Goal: Navigation & Orientation: Find specific page/section

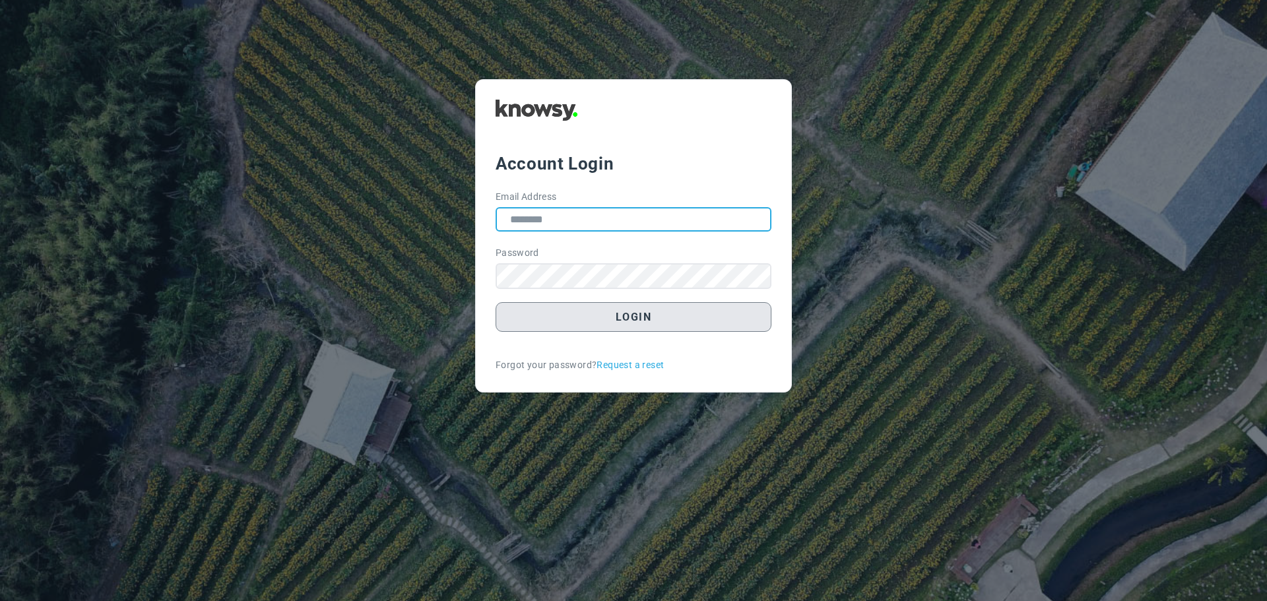
type input "**********"
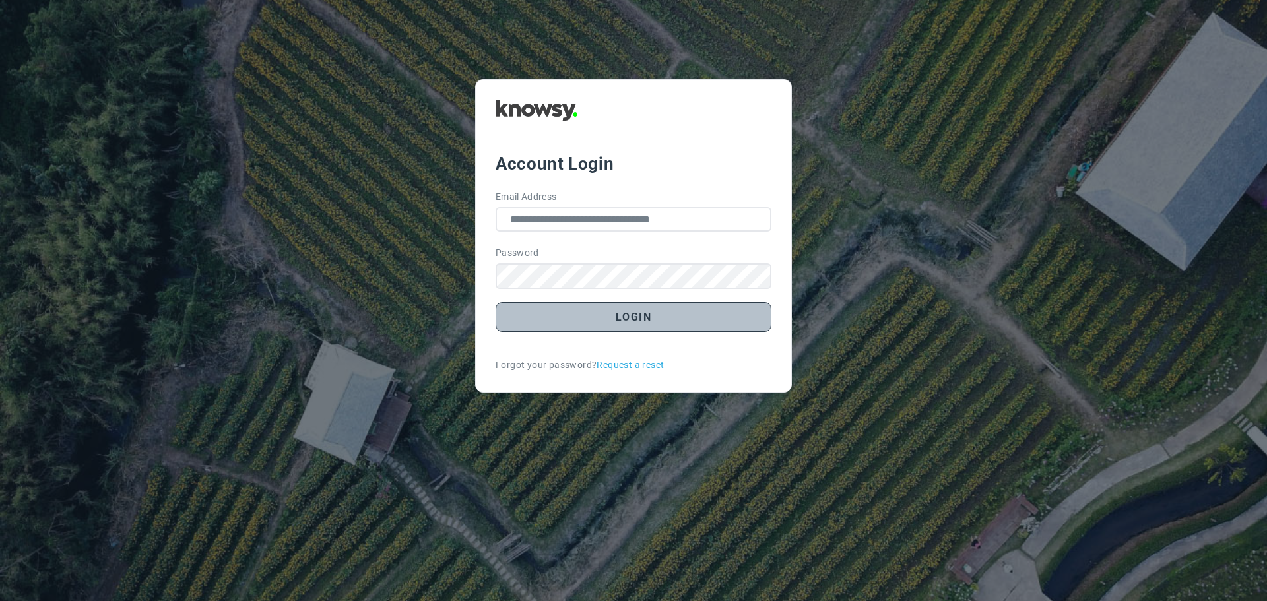
click at [676, 321] on button "Login" at bounding box center [633, 317] width 276 height 30
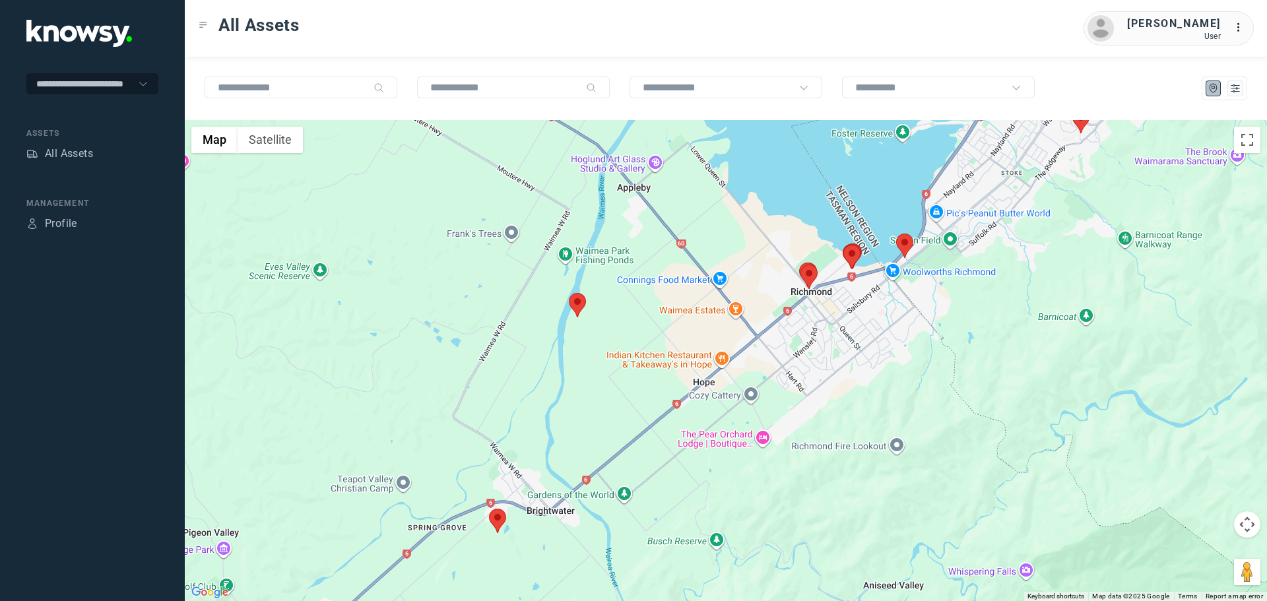
drag, startPoint x: 649, startPoint y: 447, endPoint x: 747, endPoint y: 368, distance: 126.3
click at [747, 368] on div at bounding box center [726, 360] width 1082 height 481
click at [569, 293] on area at bounding box center [569, 293] width 0 height 0
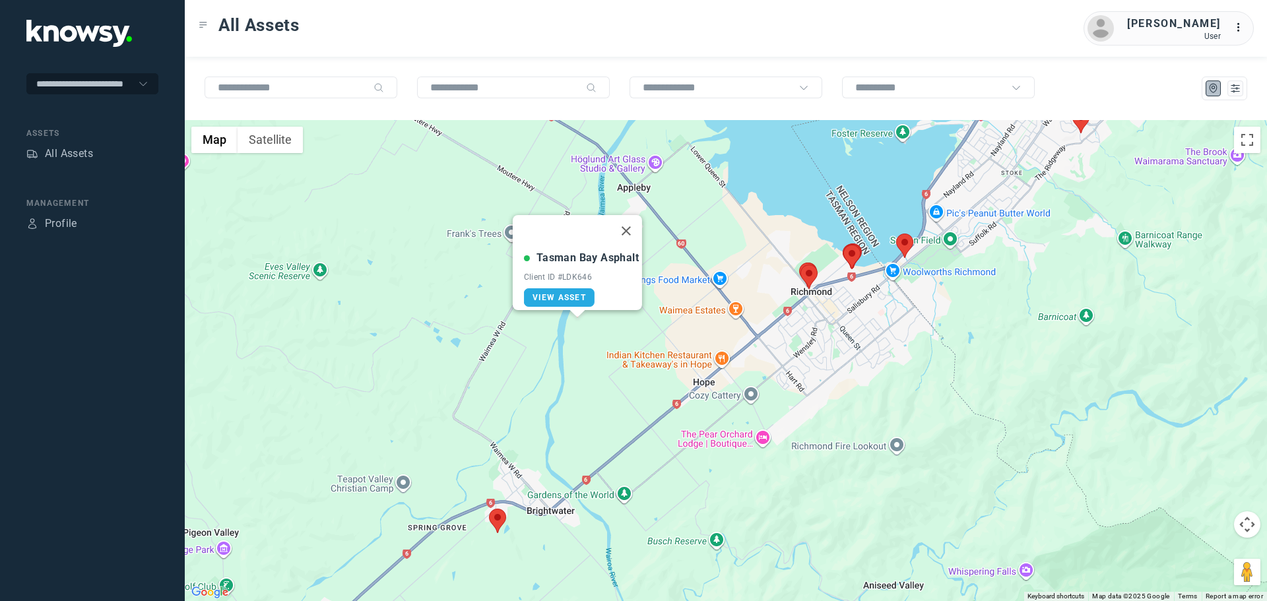
drag, startPoint x: 633, startPoint y: 222, endPoint x: 623, endPoint y: 263, distance: 42.1
click at [633, 224] on button "Close" at bounding box center [626, 231] width 32 height 32
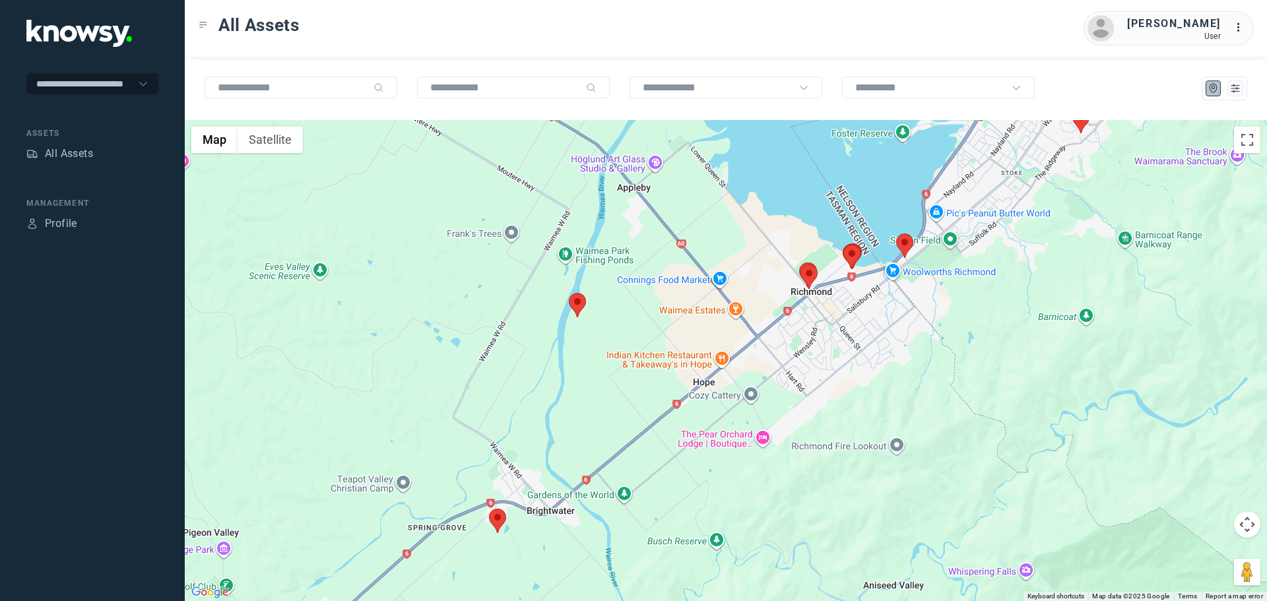
click at [489, 509] on area at bounding box center [489, 509] width 0 height 0
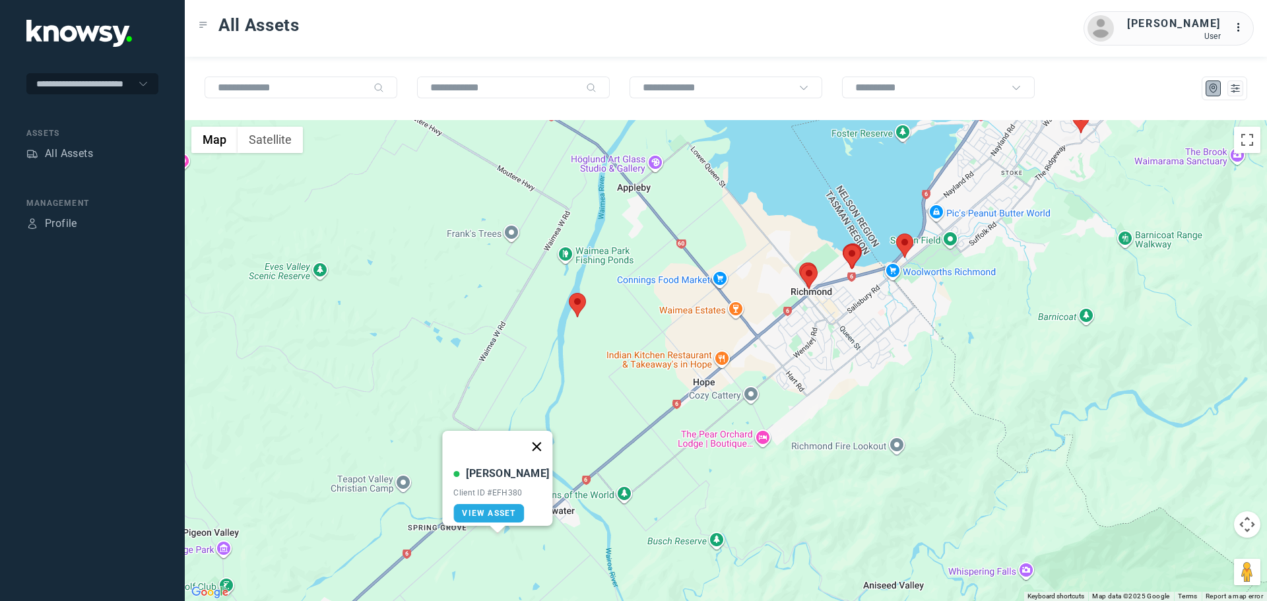
click at [535, 441] on button "Close" at bounding box center [537, 447] width 32 height 32
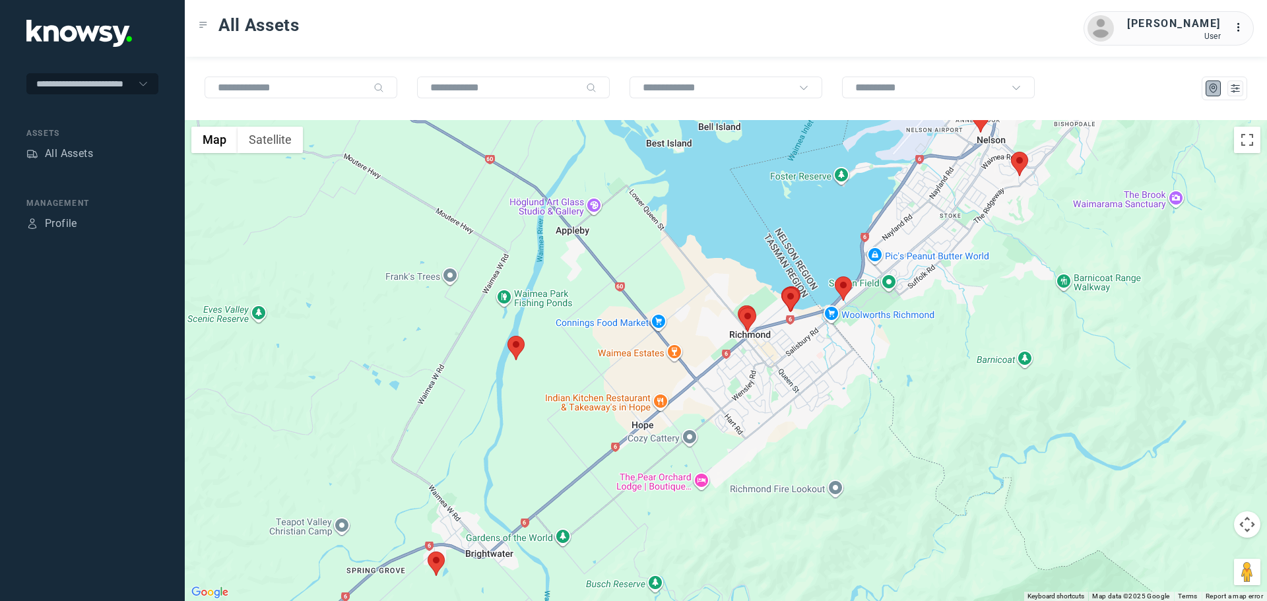
drag, startPoint x: 709, startPoint y: 419, endPoint x: 607, endPoint y: 482, distance: 119.9
click at [607, 482] on div at bounding box center [726, 360] width 1082 height 481
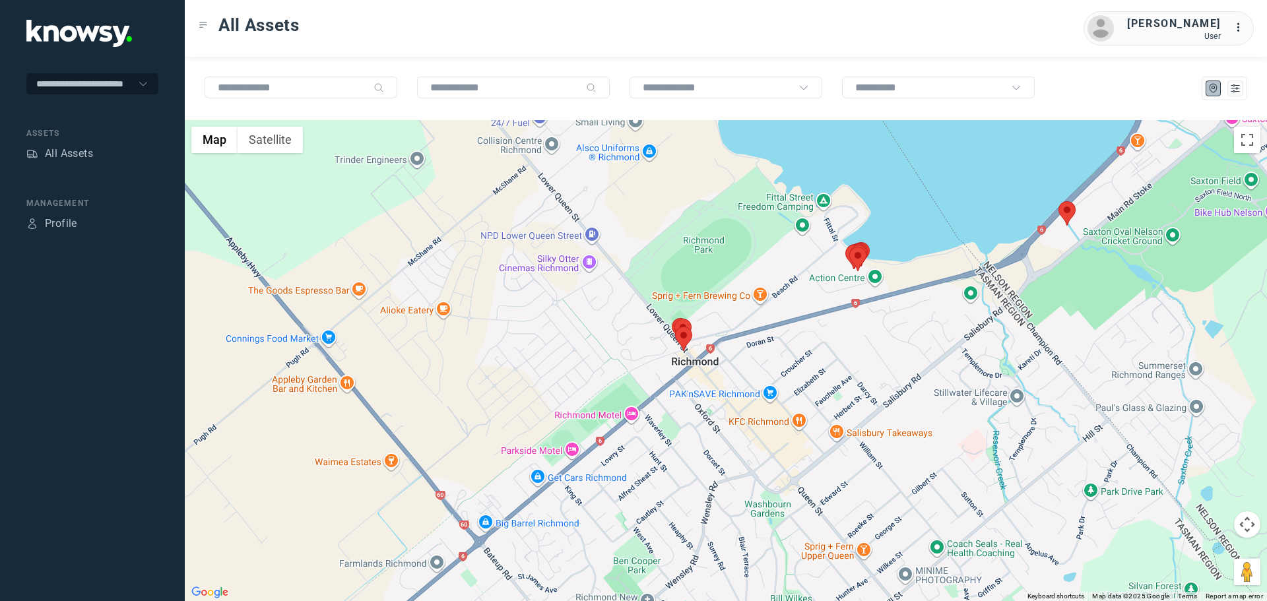
click at [675, 327] on area at bounding box center [675, 327] width 0 height 0
click at [722, 256] on button "Close" at bounding box center [713, 265] width 32 height 32
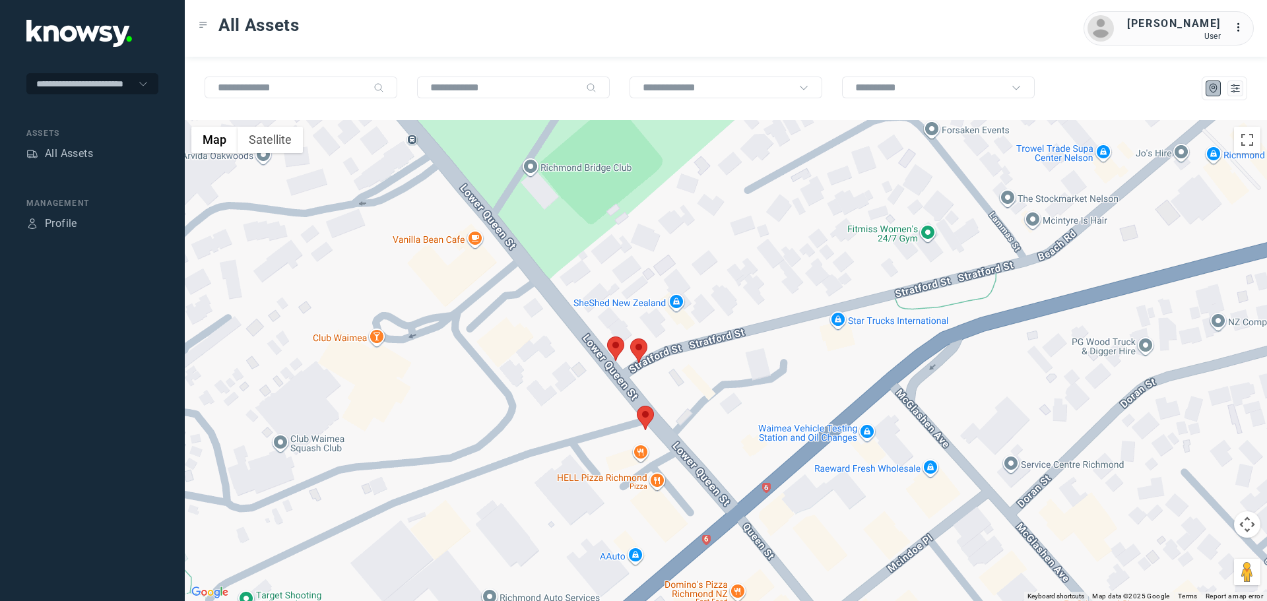
click at [630, 338] on area at bounding box center [630, 338] width 0 height 0
click at [677, 263] on button "Close" at bounding box center [678, 277] width 32 height 32
click at [607, 336] on area at bounding box center [607, 336] width 0 height 0
click at [646, 267] on button "Close" at bounding box center [655, 275] width 32 height 32
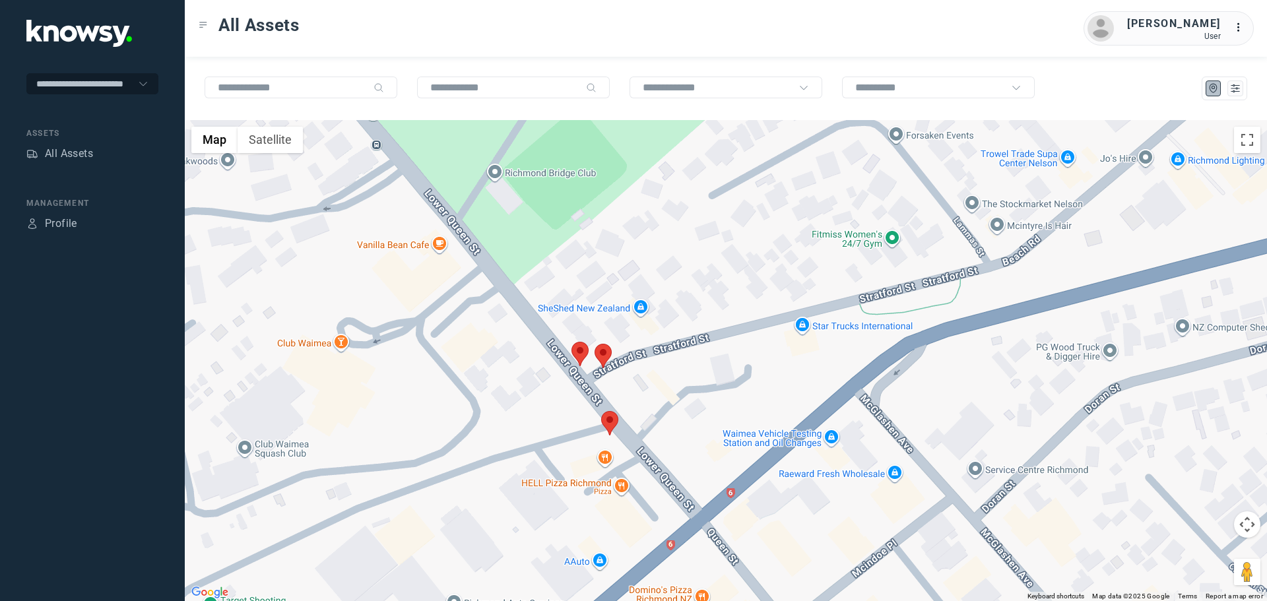
drag, startPoint x: 762, startPoint y: 383, endPoint x: 666, endPoint y: 384, distance: 96.3
click at [666, 384] on div at bounding box center [726, 360] width 1082 height 481
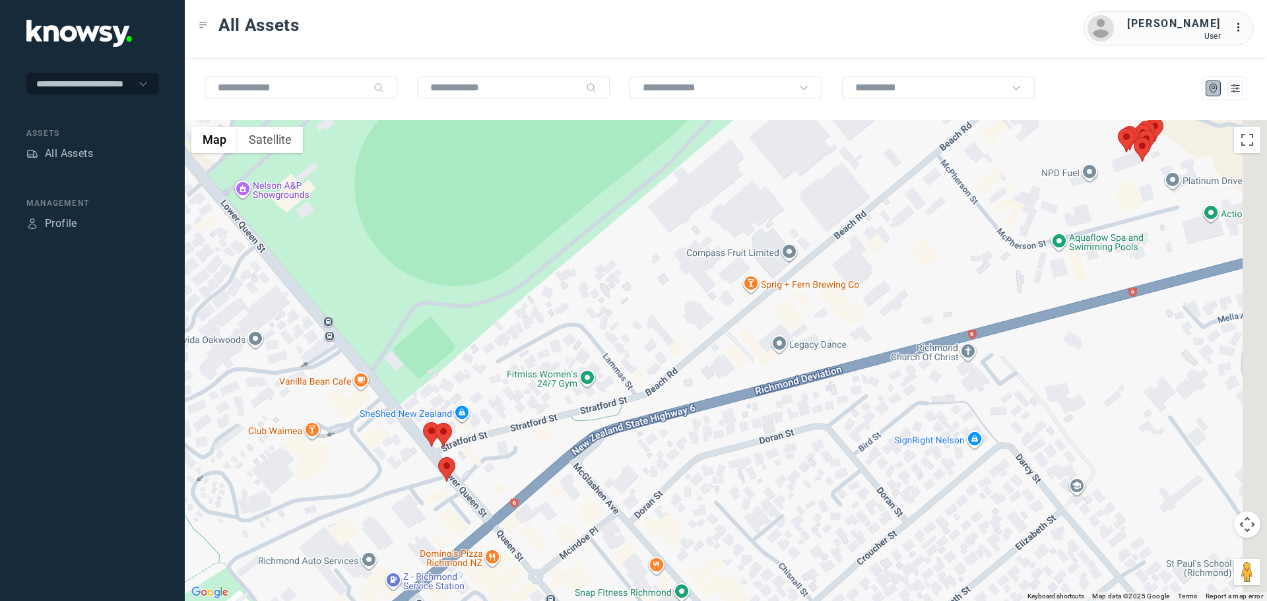
drag, startPoint x: 917, startPoint y: 393, endPoint x: 671, endPoint y: 460, distance: 255.1
click at [671, 460] on div at bounding box center [726, 360] width 1082 height 481
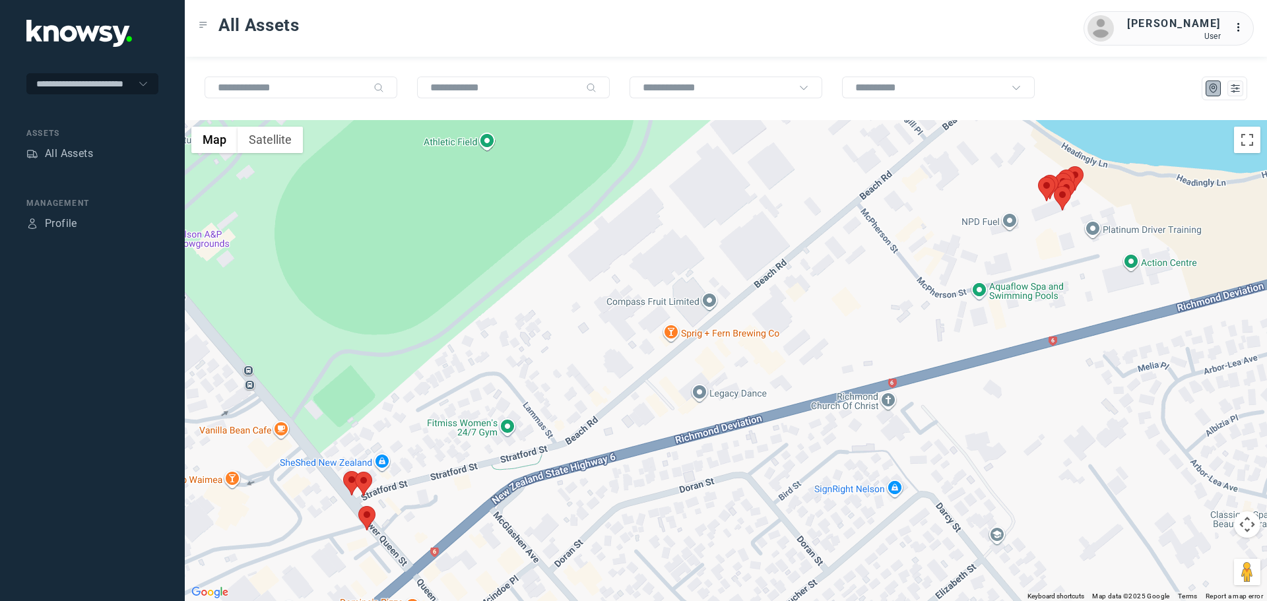
drag, startPoint x: 811, startPoint y: 391, endPoint x: 871, endPoint y: 373, distance: 61.8
click at [871, 373] on div at bounding box center [726, 360] width 1082 height 481
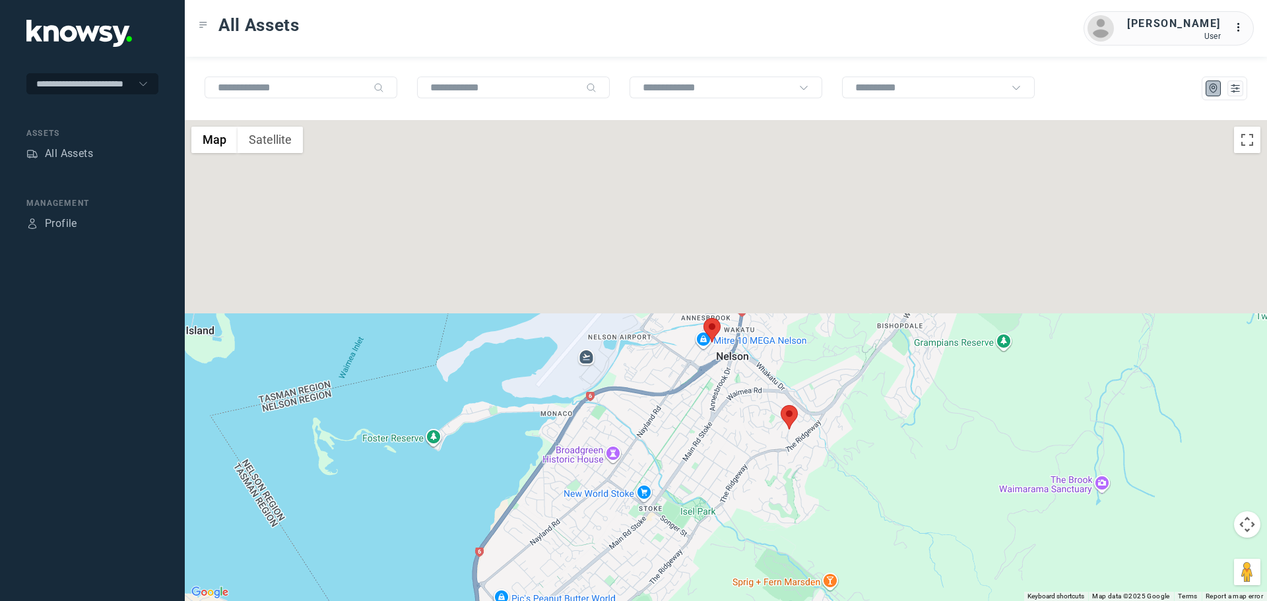
drag, startPoint x: 864, startPoint y: 276, endPoint x: 765, endPoint y: 494, distance: 238.9
click at [765, 494] on div at bounding box center [726, 360] width 1082 height 481
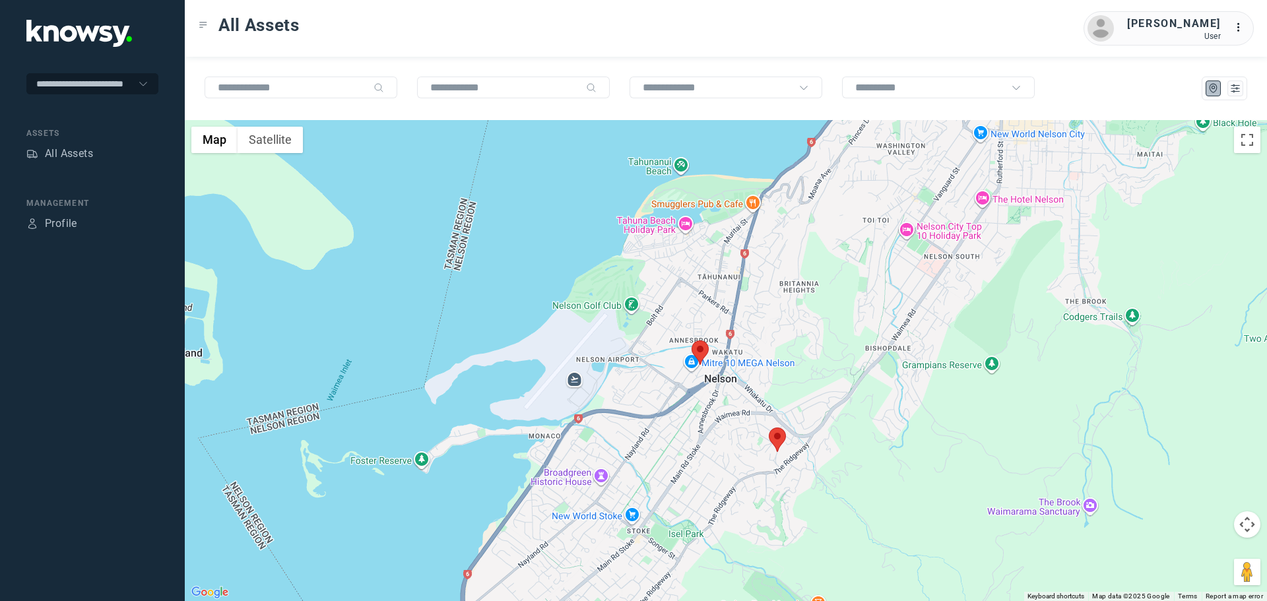
drag, startPoint x: 822, startPoint y: 315, endPoint x: 723, endPoint y: 464, distance: 179.5
click at [723, 464] on div at bounding box center [726, 360] width 1082 height 481
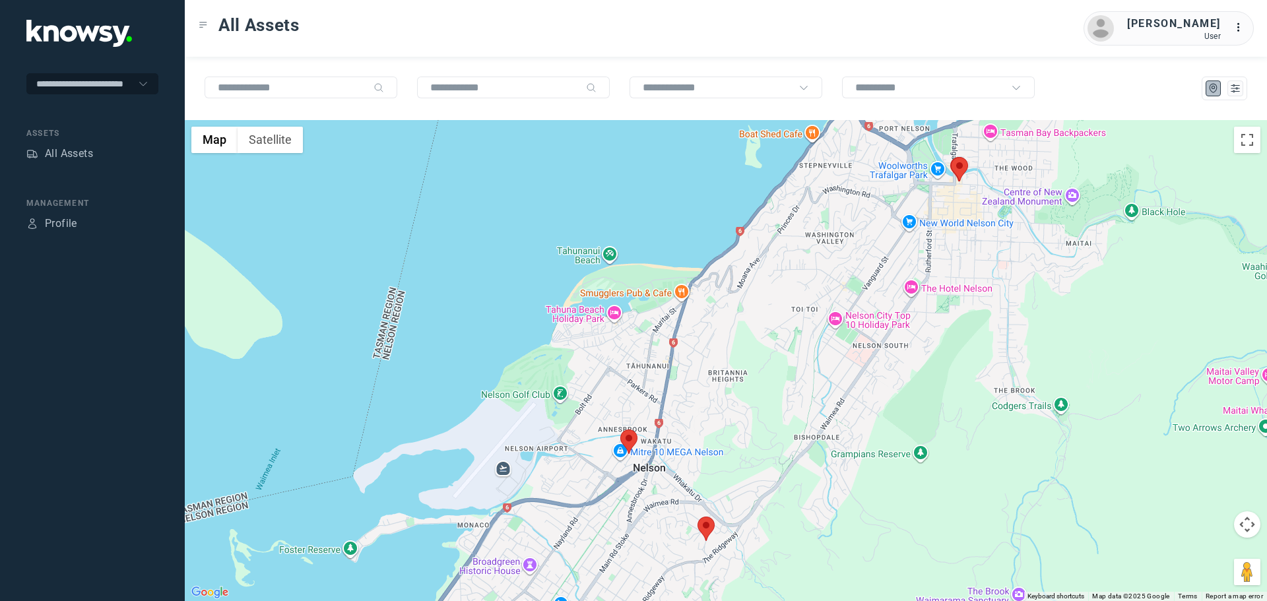
drag, startPoint x: 764, startPoint y: 462, endPoint x: 831, endPoint y: 274, distance: 200.3
click at [831, 274] on div at bounding box center [726, 360] width 1082 height 481
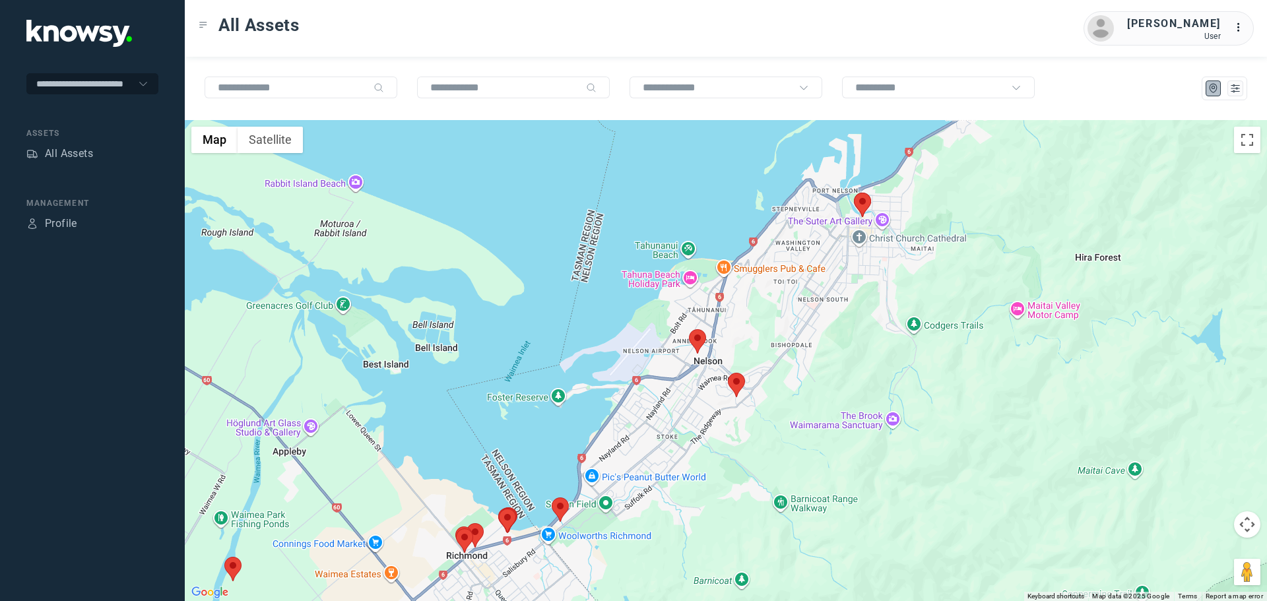
drag, startPoint x: 633, startPoint y: 493, endPoint x: 813, endPoint y: 261, distance: 293.9
click at [813, 261] on div at bounding box center [726, 360] width 1082 height 481
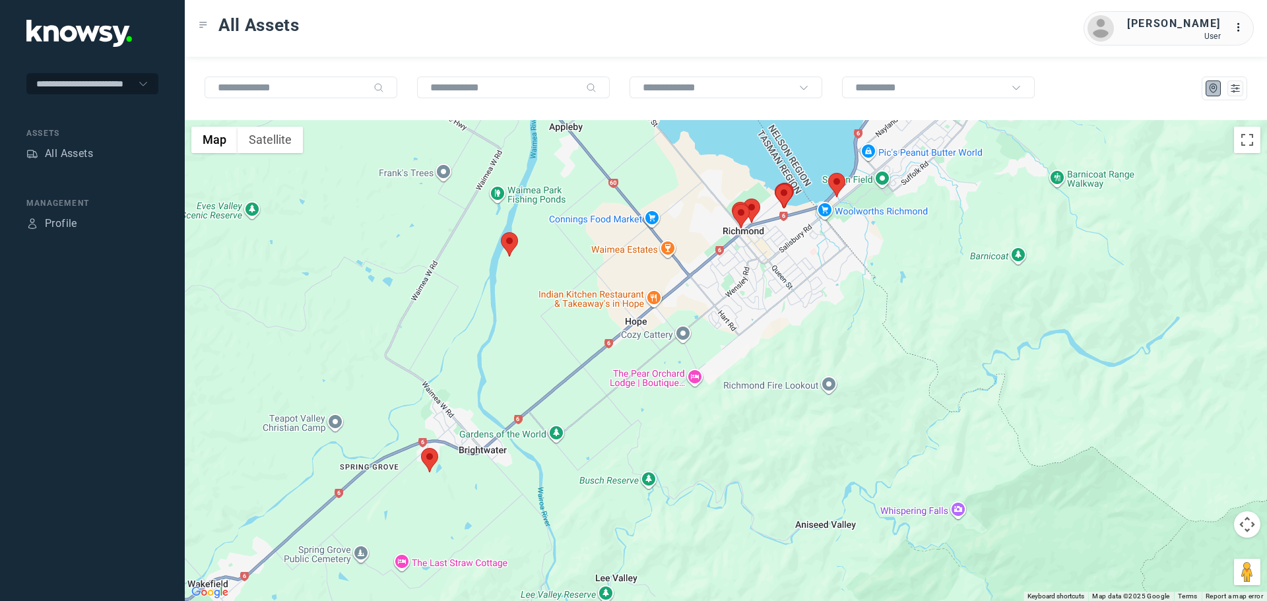
drag, startPoint x: 538, startPoint y: 241, endPoint x: 583, endPoint y: 358, distance: 124.5
click at [585, 356] on div at bounding box center [726, 360] width 1082 height 481
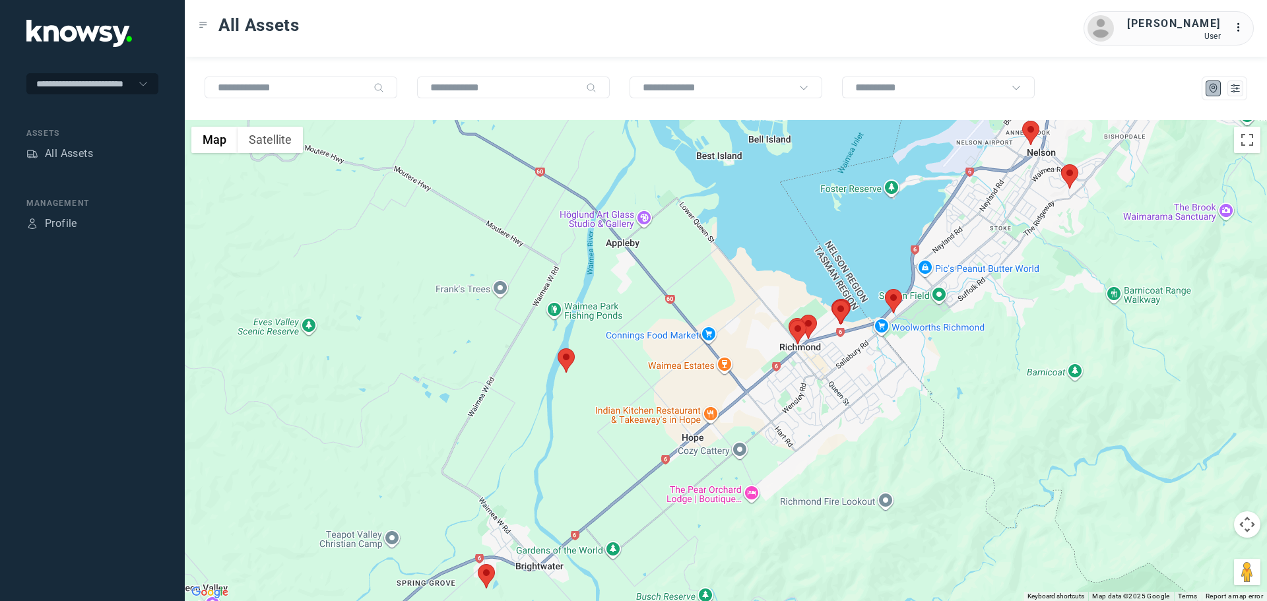
drag, startPoint x: 572, startPoint y: 424, endPoint x: 627, endPoint y: 201, distance: 229.8
click at [627, 202] on div at bounding box center [726, 360] width 1082 height 481
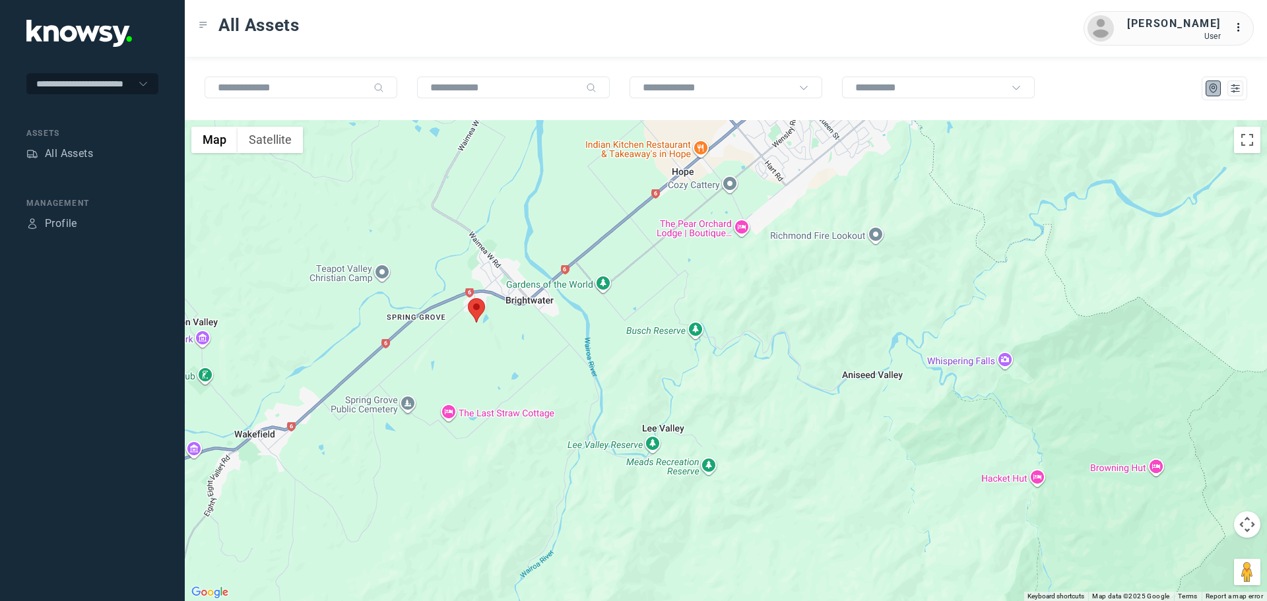
drag, startPoint x: 617, startPoint y: 282, endPoint x: 546, endPoint y: 365, distance: 109.5
click at [509, 391] on div at bounding box center [726, 360] width 1082 height 481
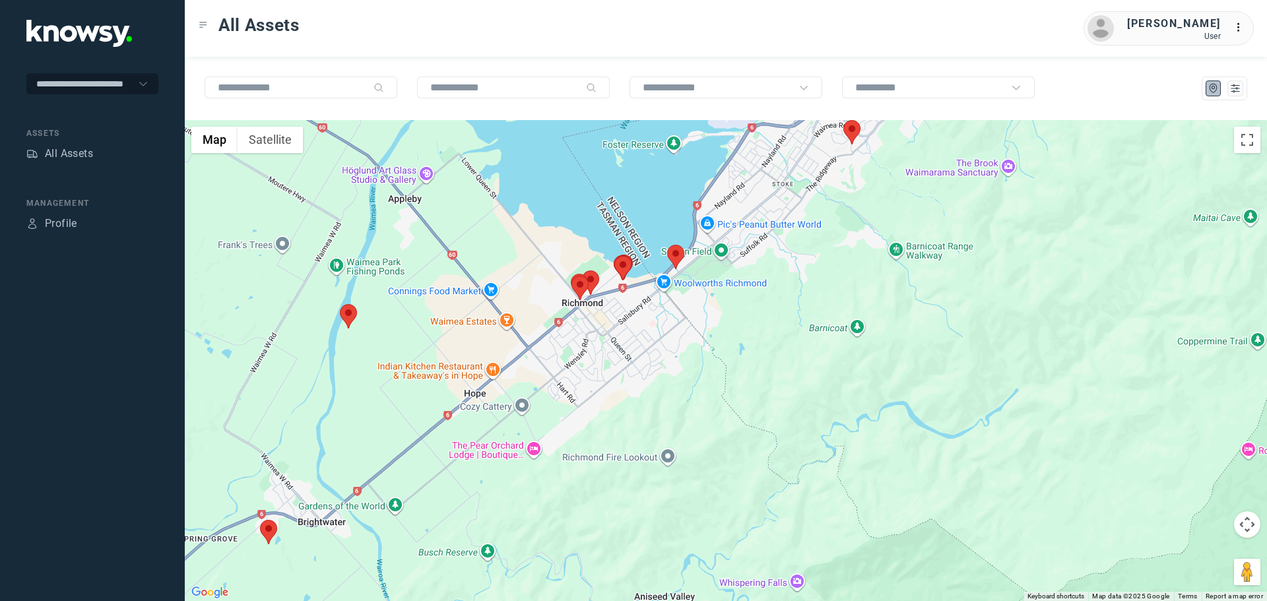
drag, startPoint x: 654, startPoint y: 364, endPoint x: 636, endPoint y: 386, distance: 28.6
click at [636, 386] on div at bounding box center [726, 360] width 1082 height 481
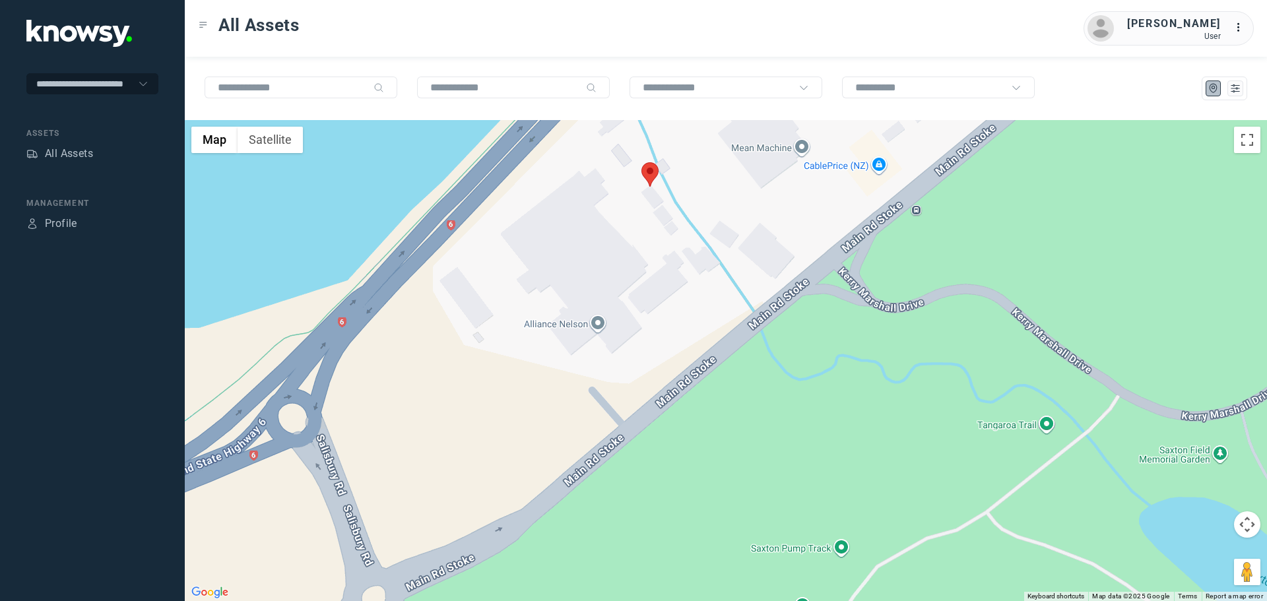
click at [641, 162] on area at bounding box center [641, 162] width 0 height 0
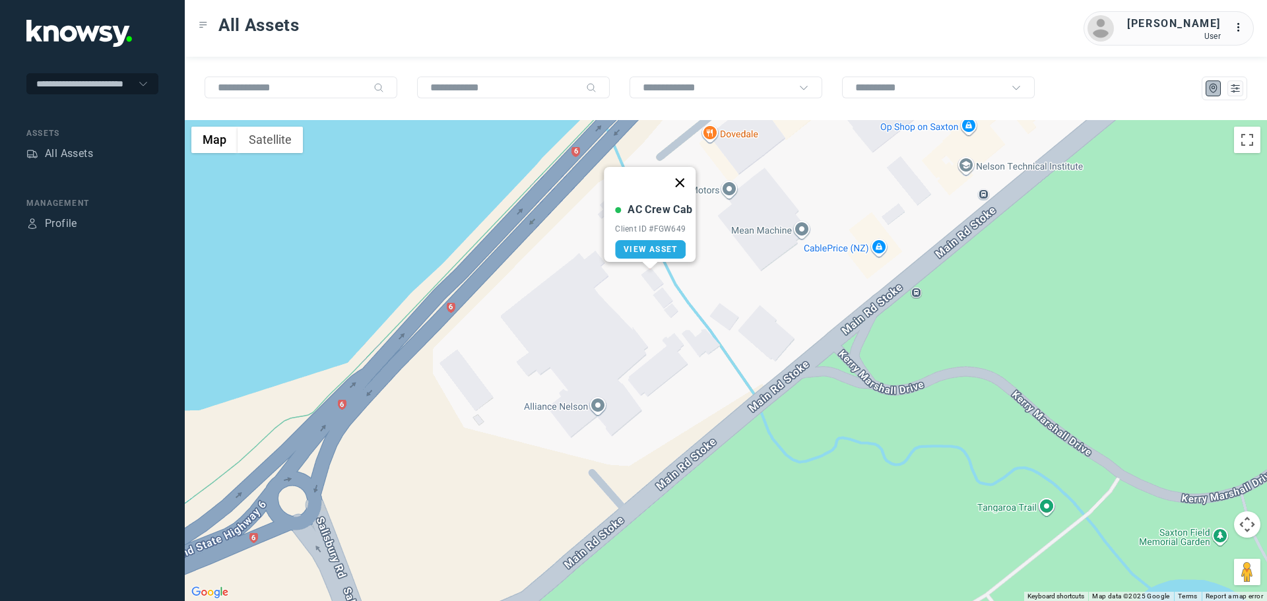
click at [683, 172] on button "Close" at bounding box center [680, 183] width 32 height 32
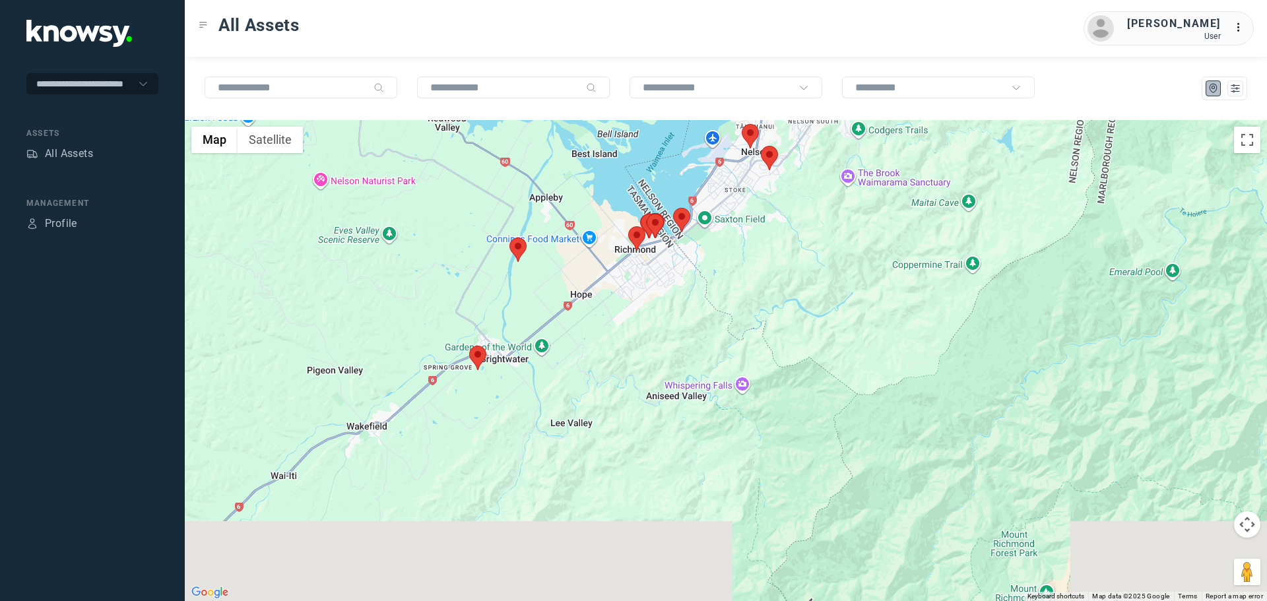
drag, startPoint x: 949, startPoint y: 419, endPoint x: 878, endPoint y: 285, distance: 151.4
click at [878, 285] on div at bounding box center [726, 360] width 1082 height 481
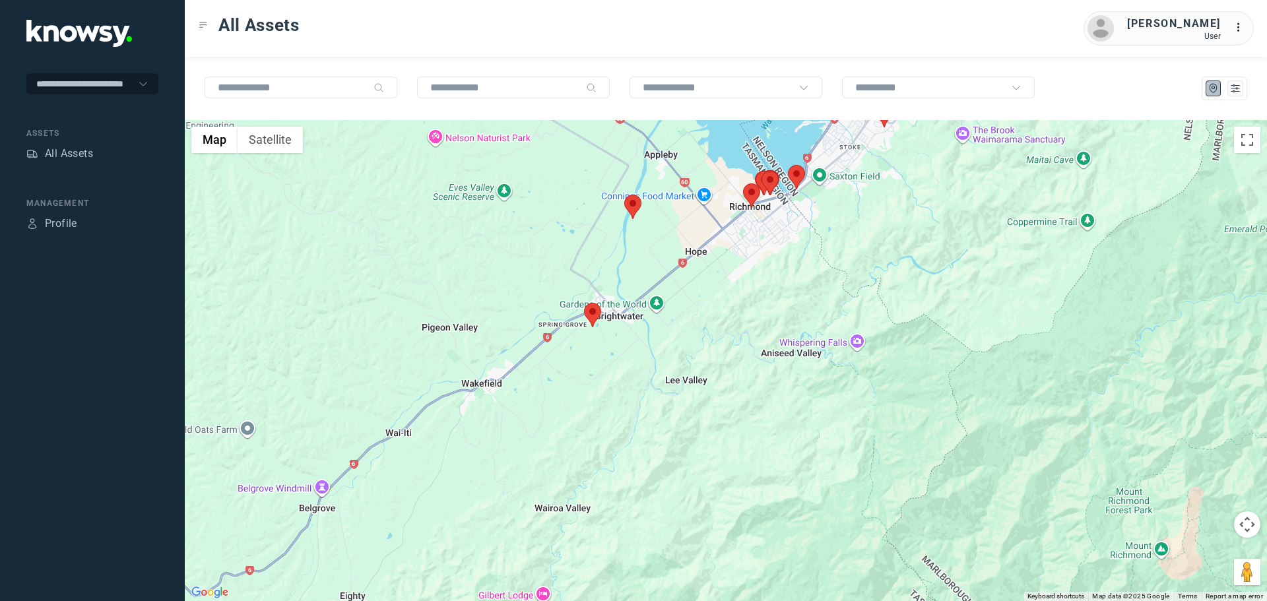
drag, startPoint x: 605, startPoint y: 400, endPoint x: 720, endPoint y: 391, distance: 115.2
click at [720, 391] on div at bounding box center [726, 360] width 1082 height 481
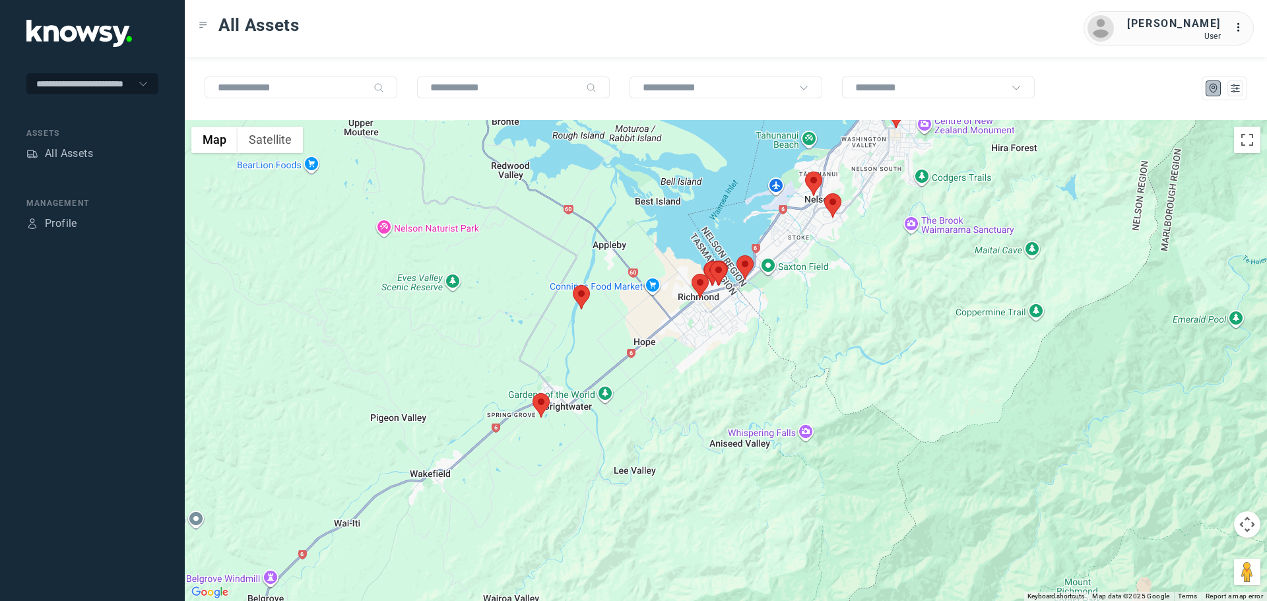
drag, startPoint x: 959, startPoint y: 358, endPoint x: 727, endPoint y: 447, distance: 248.7
click at [727, 447] on div at bounding box center [726, 360] width 1082 height 481
